Goal: Browse casually

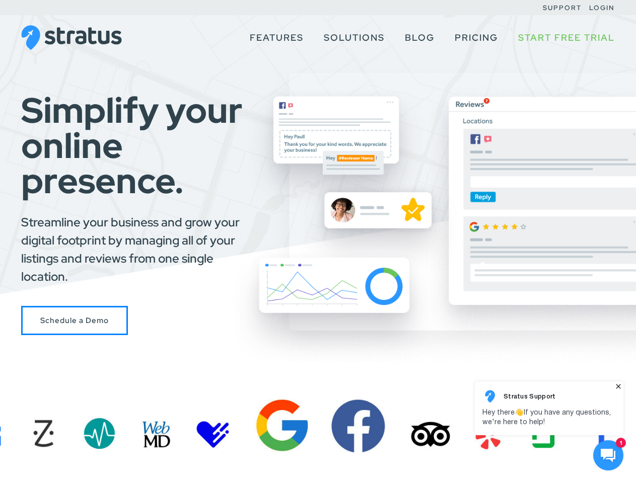
click at [318, 242] on div "Simplify your online presence. Streamline your business and grow your digital f…" at bounding box center [318, 214] width 636 height 243
click at [608, 456] on use at bounding box center [608, 456] width 15 height 14
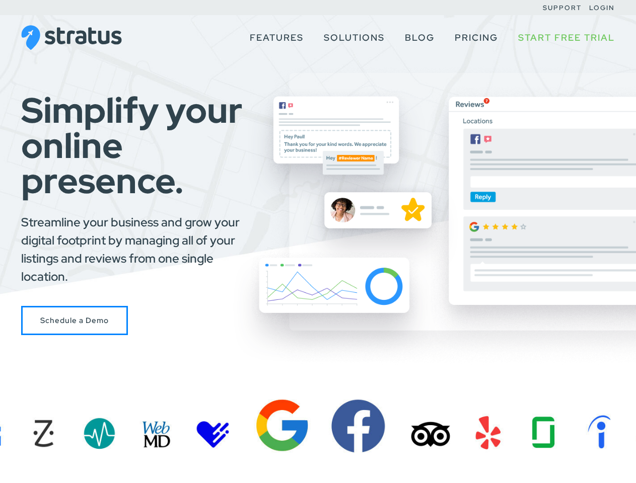
click at [626, 473] on body at bounding box center [549, 426] width 154 height 95
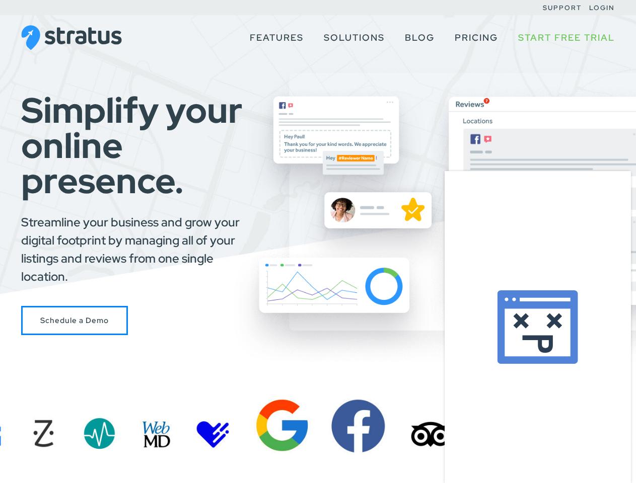
click at [549, 408] on div at bounding box center [537, 327] width 186 height 312
